Goal: Information Seeking & Learning: Find specific fact

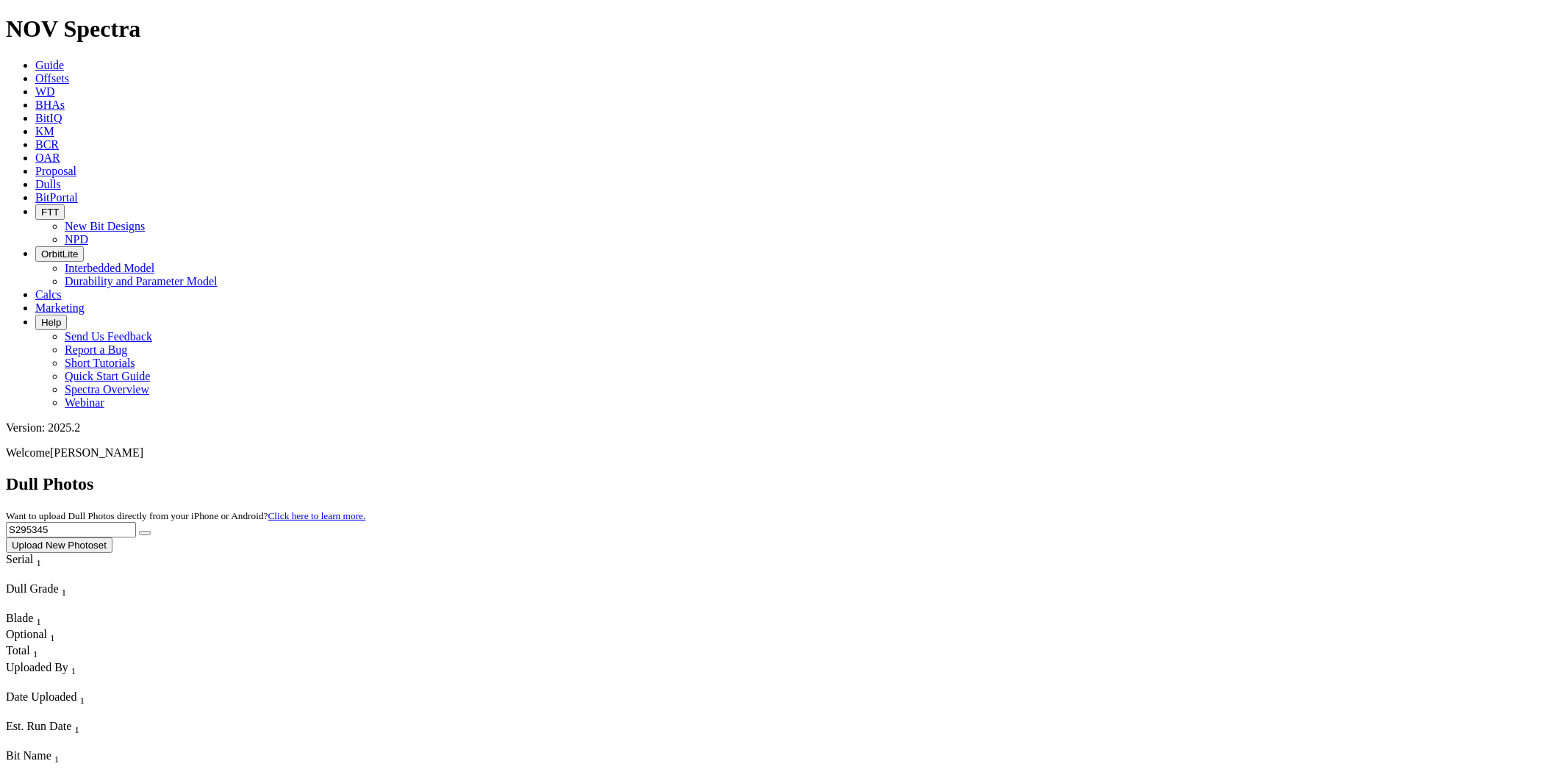
drag, startPoint x: 1271, startPoint y: 61, endPoint x: 1039, endPoint y: 60, distance: 232.0
click at [1049, 474] on div "Dull Photos Want to upload Dull Photos directly from your iPhone or Android? Cl…" at bounding box center [784, 513] width 1556 height 78
paste input "317240"
click at [139, 531] on button "submit" at bounding box center [144, 533] width 12 height 5
click at [136, 522] on input "S317240" at bounding box center [71, 529] width 130 height 15
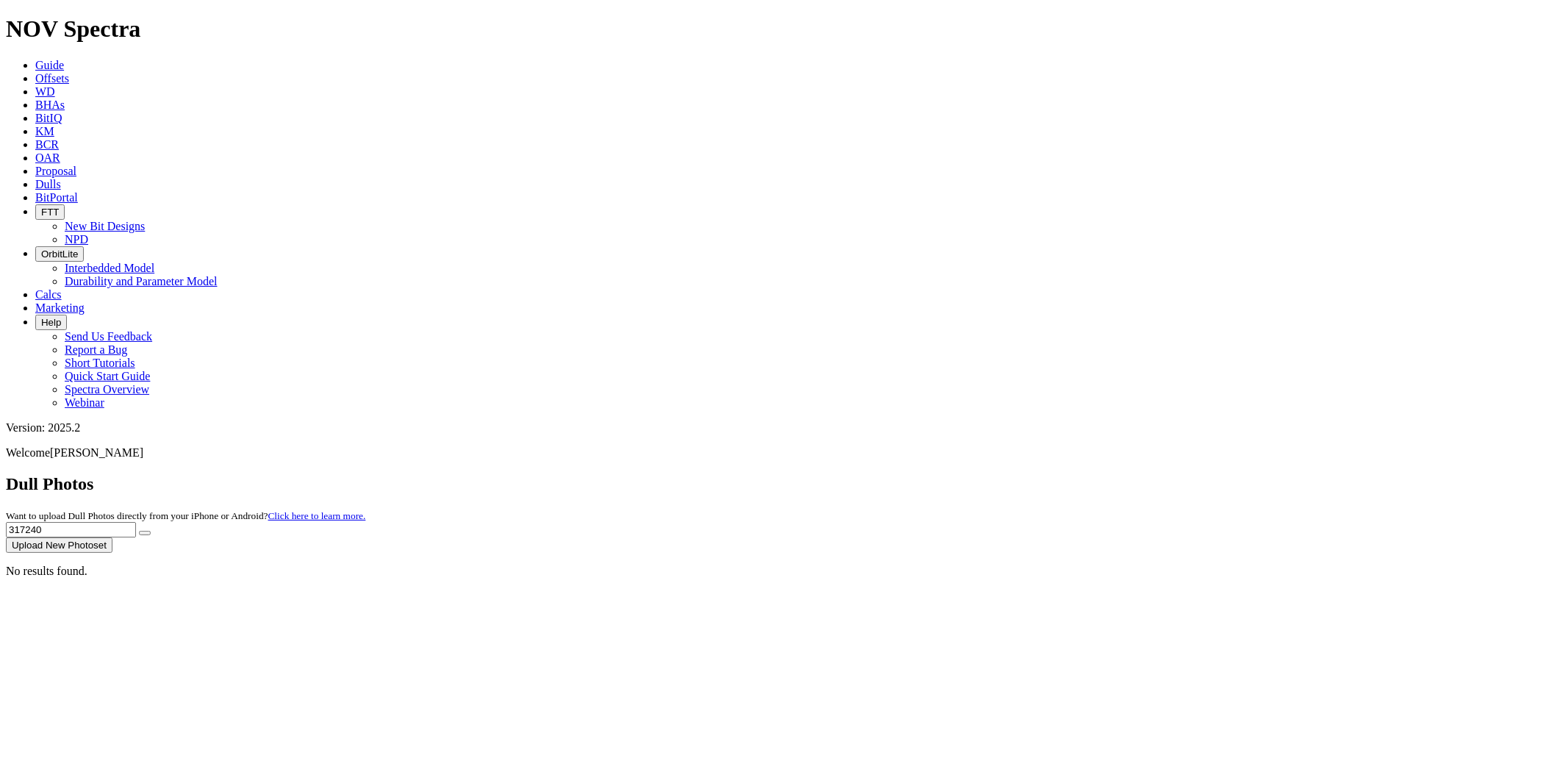
click at [139, 531] on button "submit" at bounding box center [144, 533] width 12 height 5
drag, startPoint x: 1274, startPoint y: 69, endPoint x: 1059, endPoint y: 65, distance: 215.0
click at [1067, 474] on div "Dull Photos Want to upload Dull Photos directly from your iPhone or Android? Cl…" at bounding box center [784, 513] width 1556 height 78
paste input "S317788"
type input "S317788"
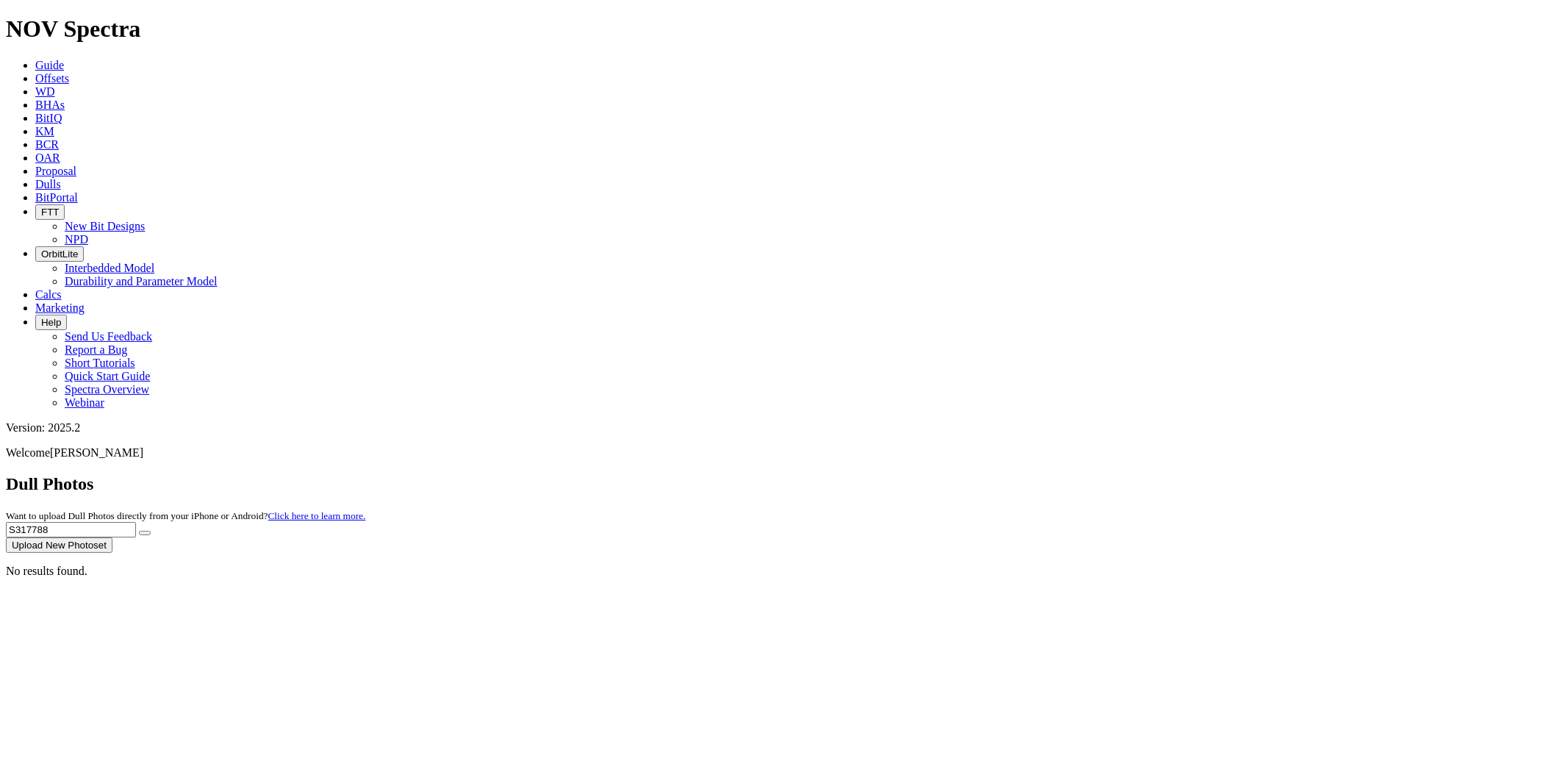
click at [139, 531] on button "submit" at bounding box center [144, 533] width 12 height 5
